Goal: Find specific page/section: Find specific page/section

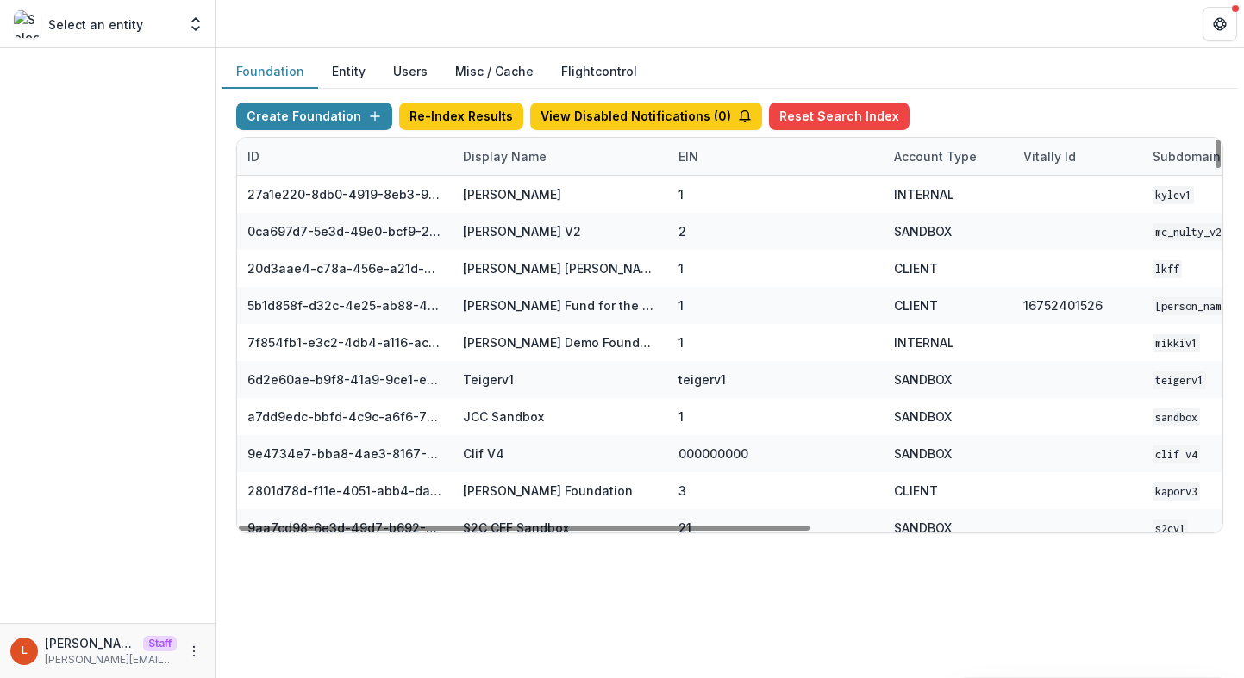
click at [580, 164] on div "Display Name" at bounding box center [559, 156] width 215 height 37
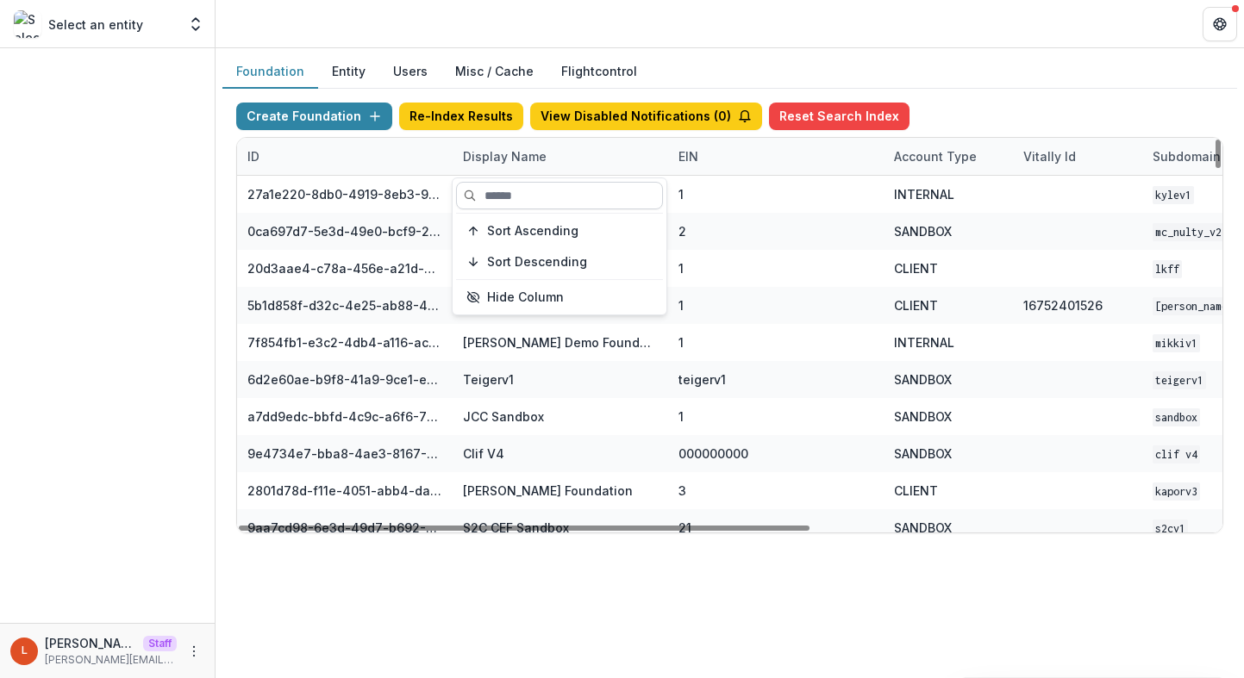
click at [585, 196] on input at bounding box center [559, 196] width 207 height 28
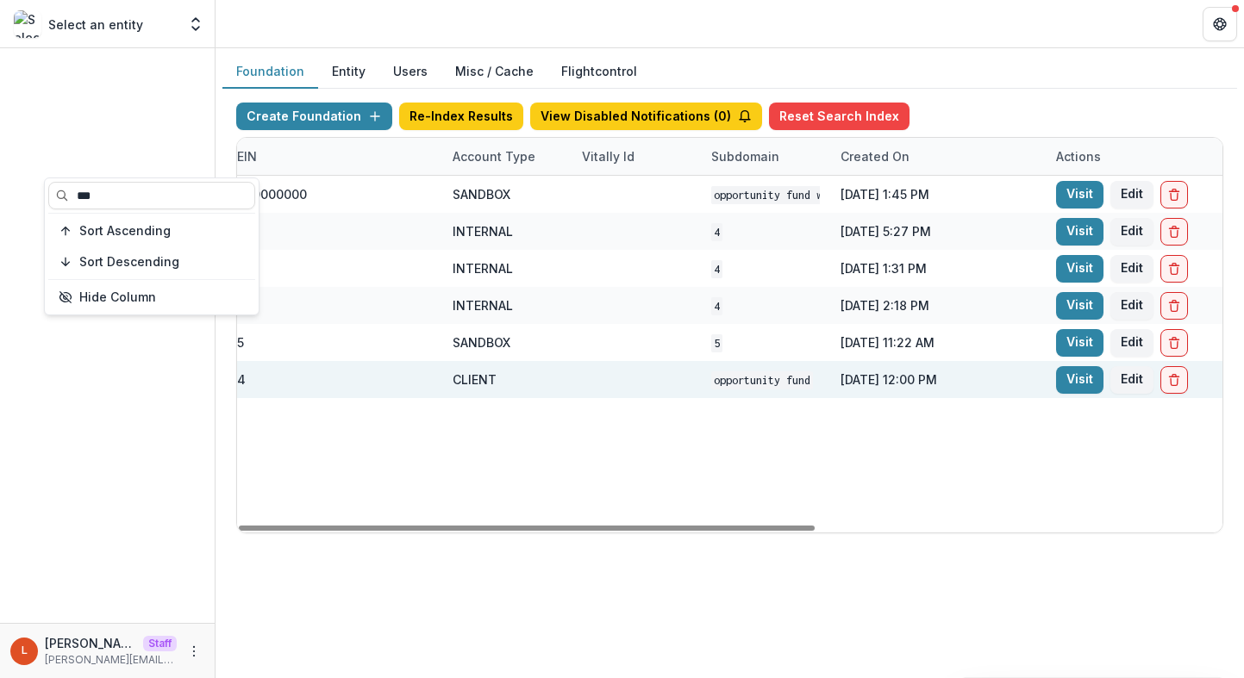
scroll to position [0, 527]
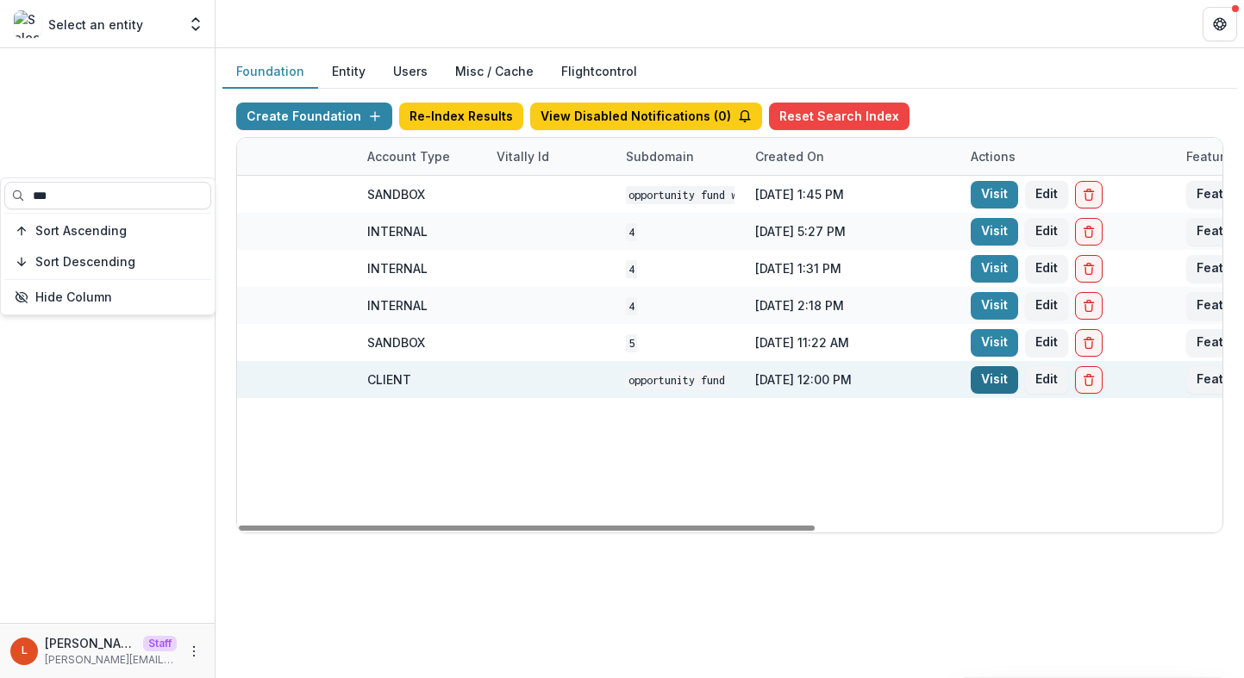
type input "***"
click at [992, 382] on link "Visit" at bounding box center [993, 380] width 47 height 28
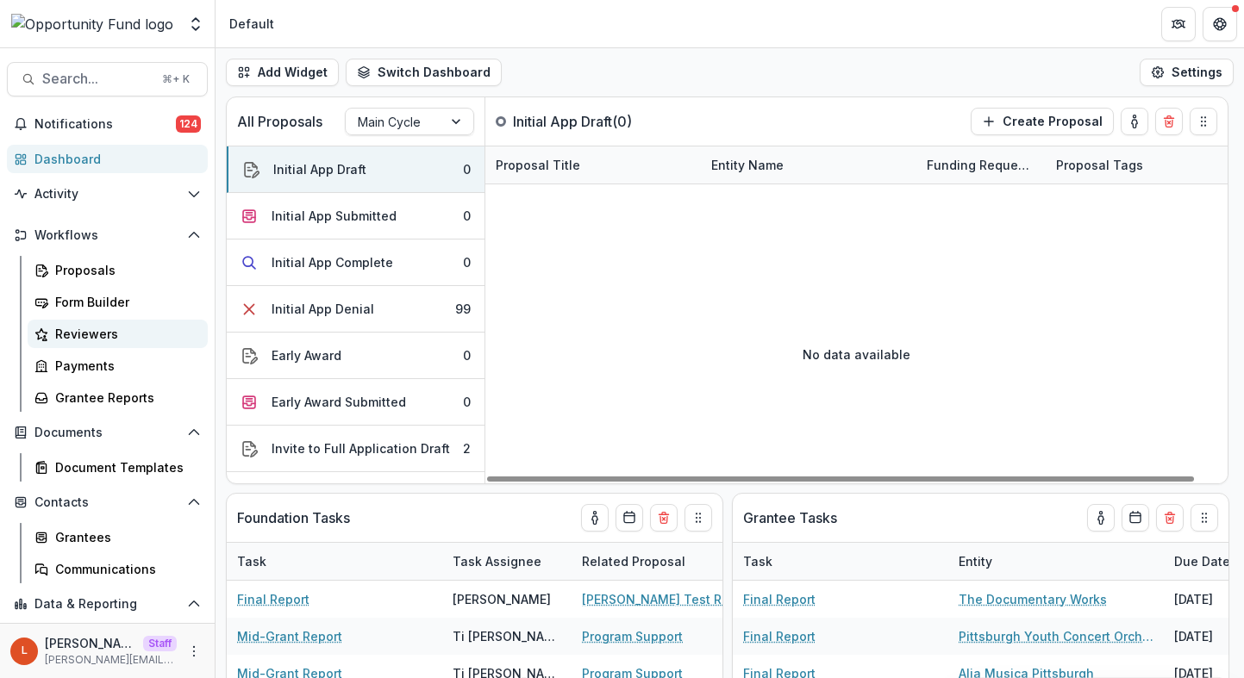
click at [162, 329] on div "Reviewers" at bounding box center [124, 334] width 139 height 18
